Goal: Navigation & Orientation: Go to known website

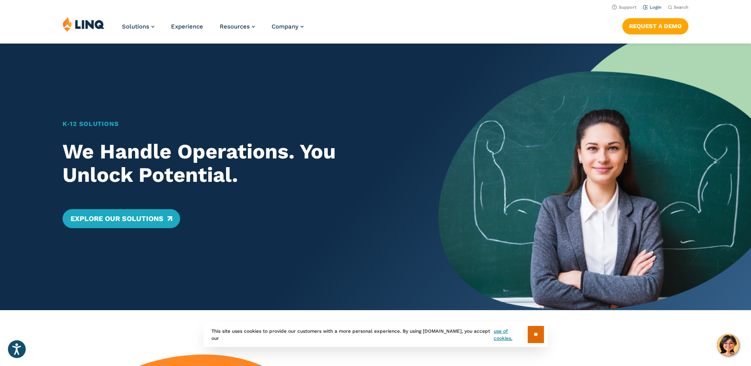
click at [650, 5] on link "Login" at bounding box center [652, 7] width 19 height 5
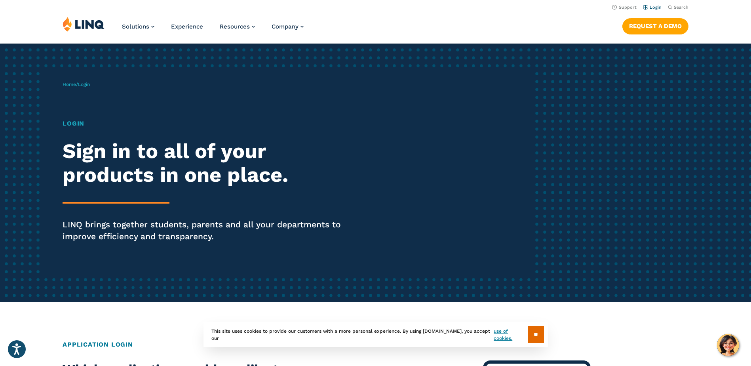
click at [652, 5] on header "Support Login Search Search for: Solutions Nutrition Overview NEW School Nutrit…" at bounding box center [375, 21] width 751 height 43
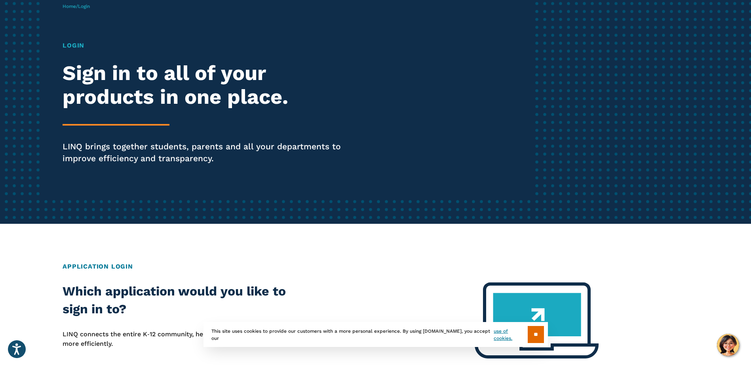
scroll to position [238, 0]
